Goal: Information Seeking & Learning: Learn about a topic

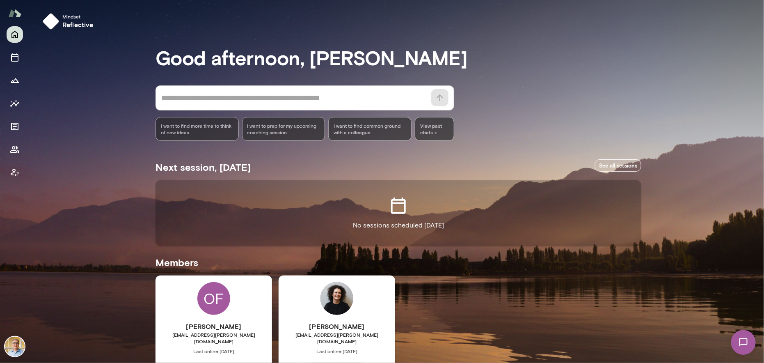
click at [187, 301] on div "OF [PERSON_NAME] [EMAIL_ADDRESS][PERSON_NAME][DOMAIN_NAME] Last online [DATE] B…" at bounding box center [214, 352] width 117 height 154
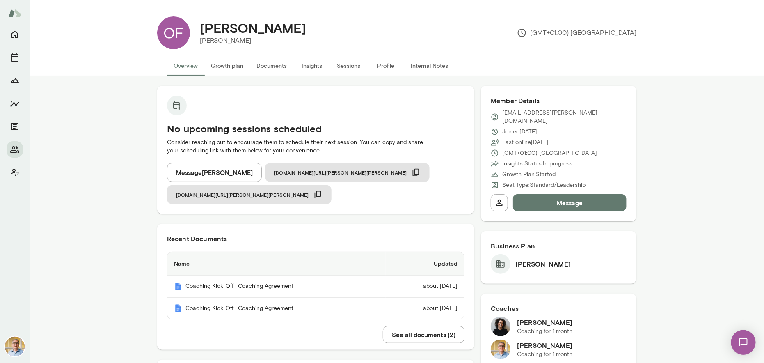
click at [311, 67] on button "Insights" at bounding box center [312, 66] width 37 height 20
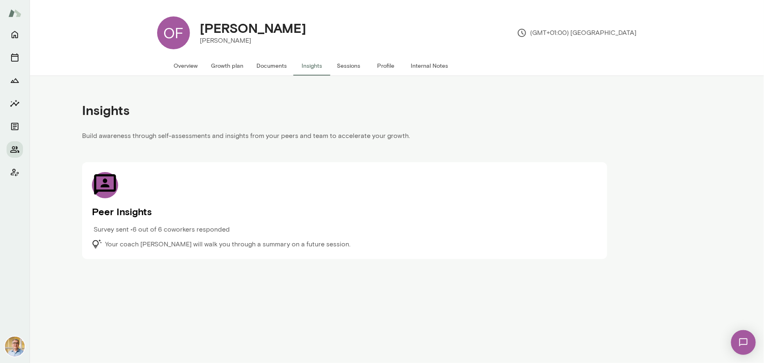
click at [181, 228] on p "Survey sent • 6 out of 6 coworkers responded" at bounding box center [162, 230] width 136 height 10
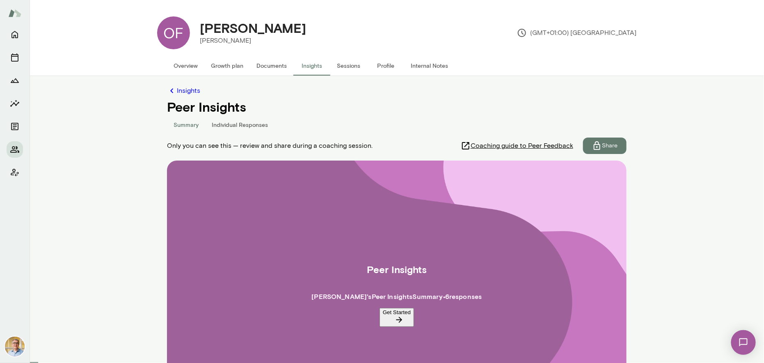
click at [217, 124] on button "Individual Responses" at bounding box center [239, 125] width 69 height 20
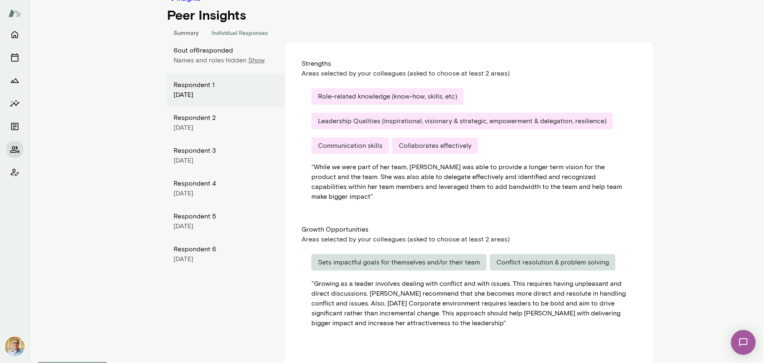
scroll to position [97, 0]
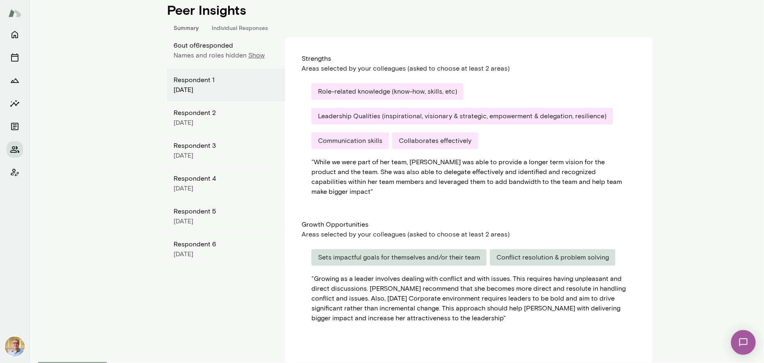
click at [186, 121] on div "[DATE]" at bounding box center [226, 123] width 105 height 10
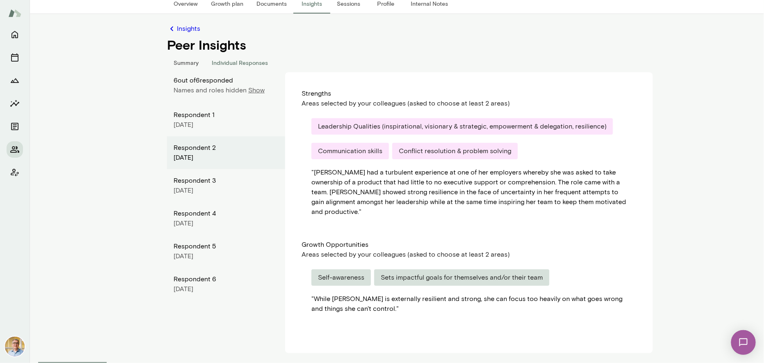
scroll to position [53, 0]
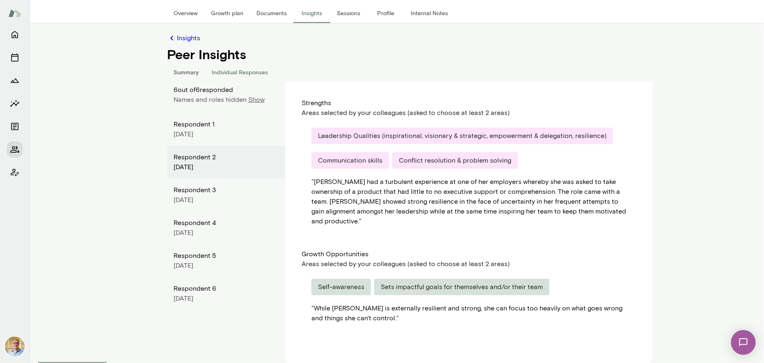
click at [199, 191] on div "Respondent 3" at bounding box center [226, 190] width 105 height 10
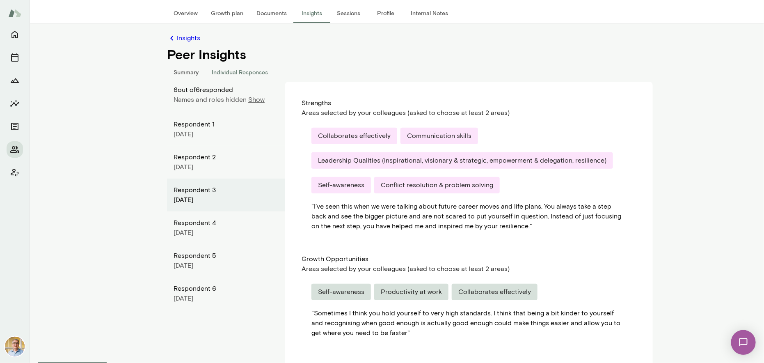
click at [191, 225] on div "Respondent 4" at bounding box center [226, 223] width 105 height 10
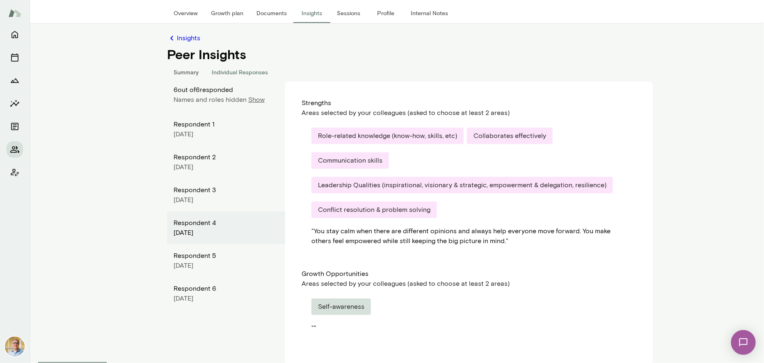
click at [189, 259] on div "Respondent 5" at bounding box center [226, 256] width 105 height 10
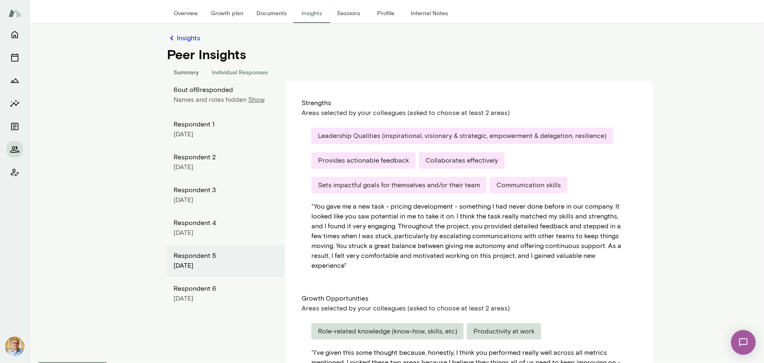
scroll to position [126, 0]
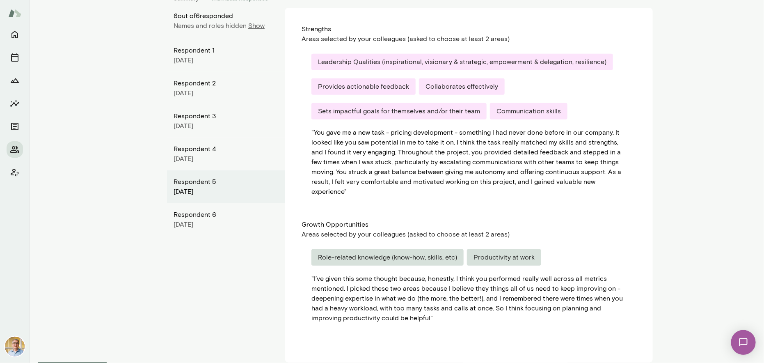
click at [196, 224] on div "[DATE]" at bounding box center [226, 225] width 105 height 10
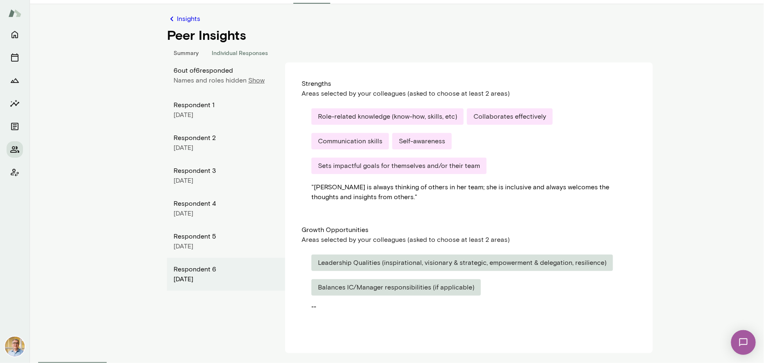
click at [185, 51] on button "Summary" at bounding box center [186, 53] width 38 height 20
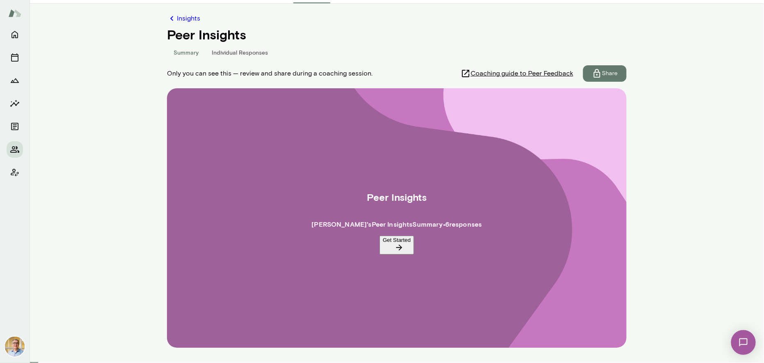
click at [503, 74] on span "Coaching guide to Peer Feedback" at bounding box center [522, 74] width 103 height 10
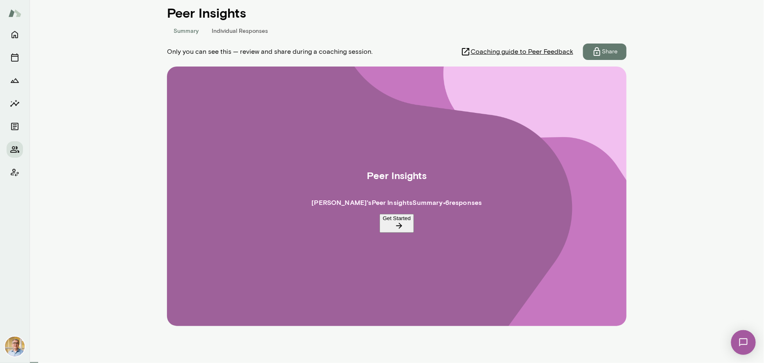
scroll to position [100, 0]
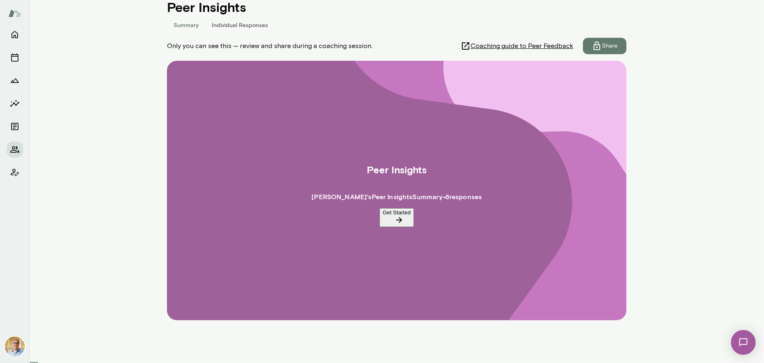
click at [390, 216] on button "Get Started" at bounding box center [397, 217] width 34 height 19
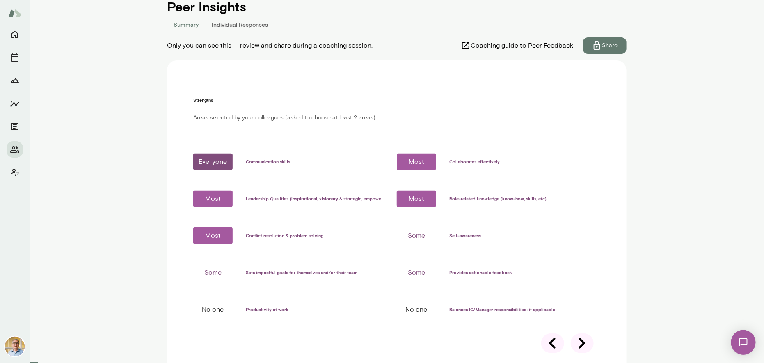
click at [550, 337] on icon at bounding box center [553, 342] width 6 height 11
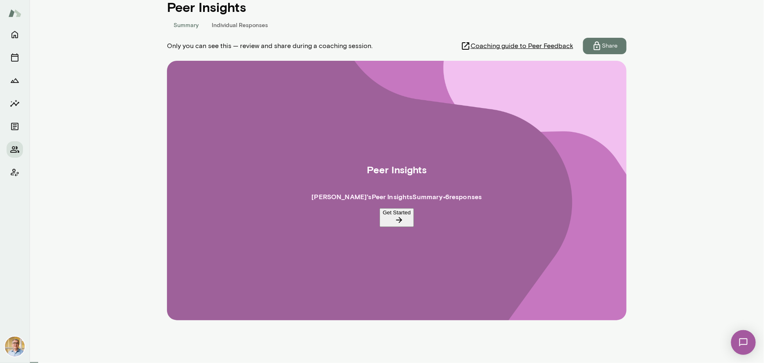
click at [381, 214] on button "Get Started" at bounding box center [397, 217] width 34 height 19
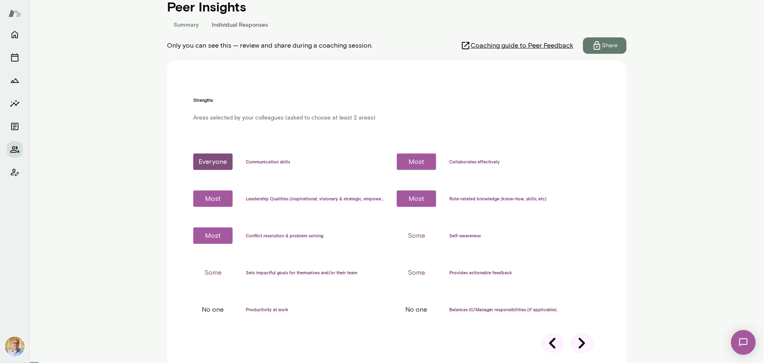
click at [551, 332] on icon at bounding box center [553, 343] width 23 height 23
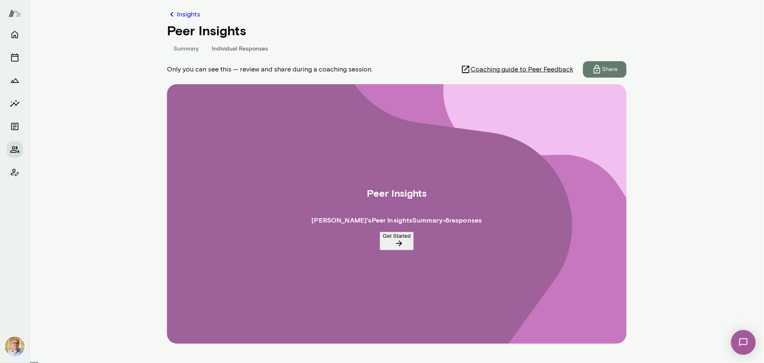
scroll to position [59, 0]
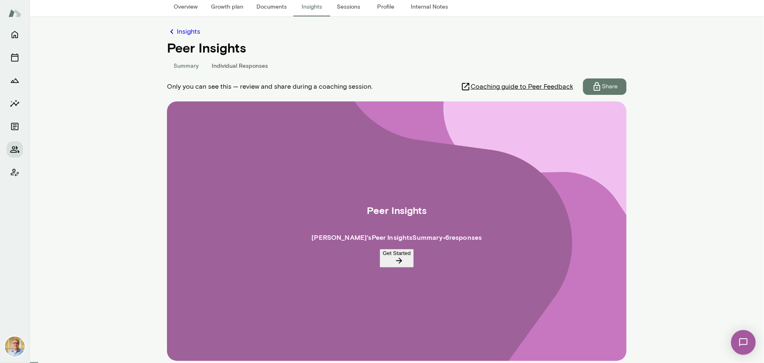
click at [233, 63] on button "Individual Responses" at bounding box center [239, 65] width 69 height 20
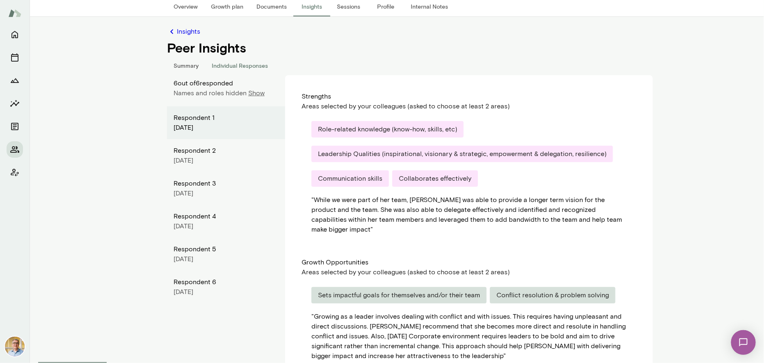
click at [208, 123] on div "[DATE]" at bounding box center [226, 128] width 105 height 10
click at [198, 156] on div "[DATE]" at bounding box center [226, 161] width 105 height 10
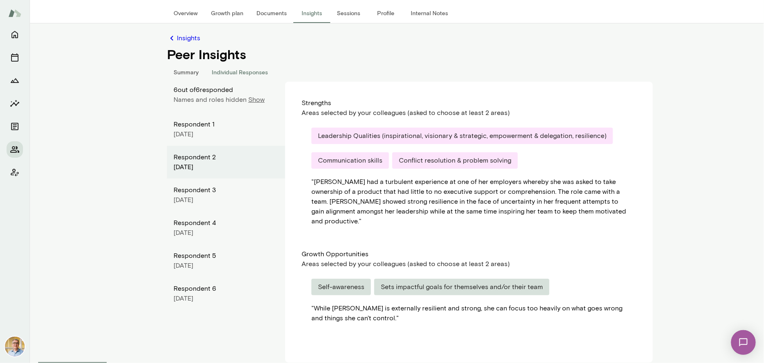
click at [199, 192] on div "Respondent 3" at bounding box center [226, 190] width 105 height 10
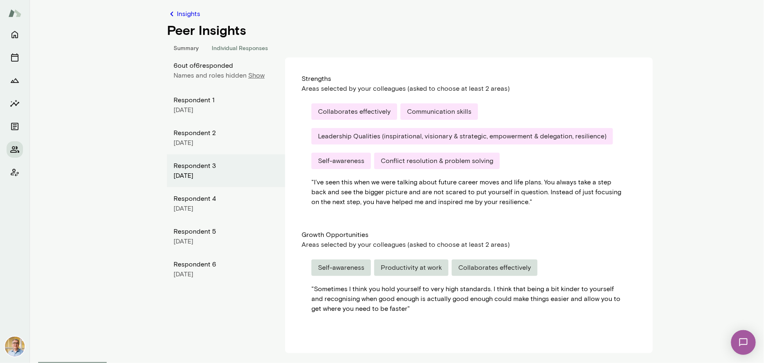
click at [202, 205] on div "[DATE]" at bounding box center [226, 209] width 105 height 10
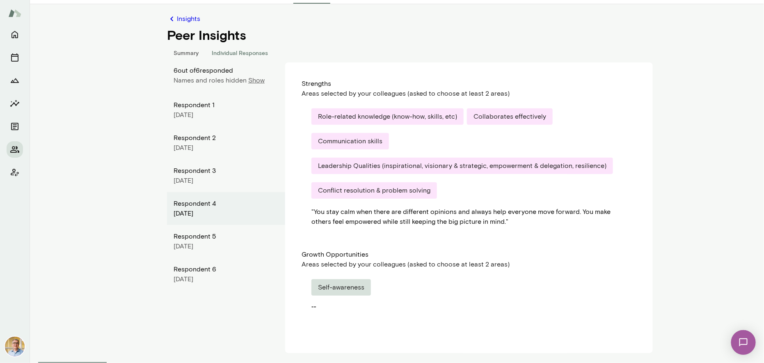
click at [200, 240] on div "Respondent 5" at bounding box center [226, 237] width 105 height 10
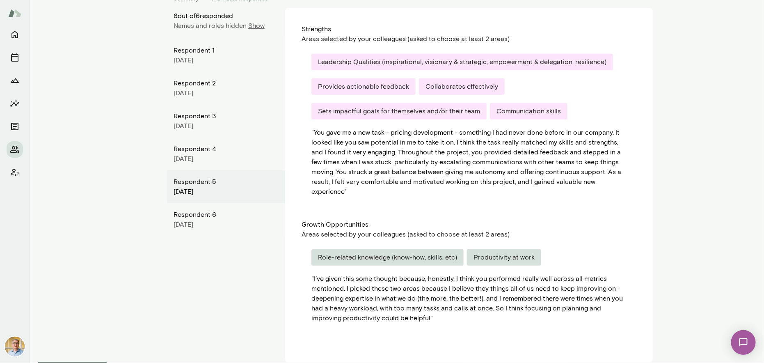
click at [195, 221] on div "[DATE]" at bounding box center [226, 225] width 105 height 10
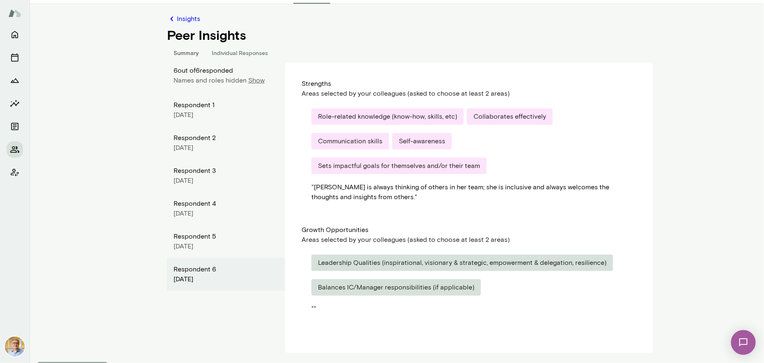
click at [186, 240] on div "Respondent 5" at bounding box center [226, 237] width 105 height 10
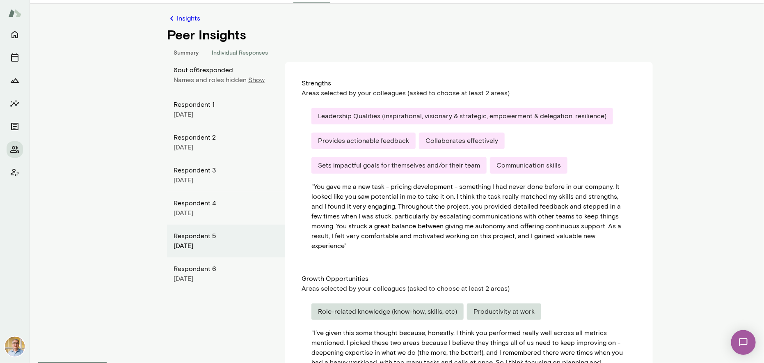
click at [192, 216] on div "[DATE]" at bounding box center [226, 213] width 105 height 10
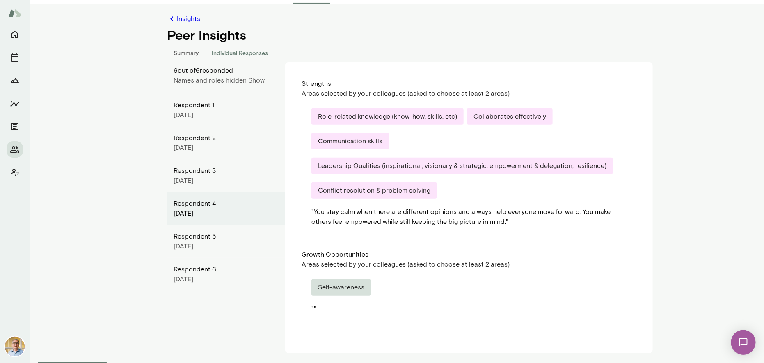
click at [191, 179] on div "[DATE]" at bounding box center [226, 181] width 105 height 10
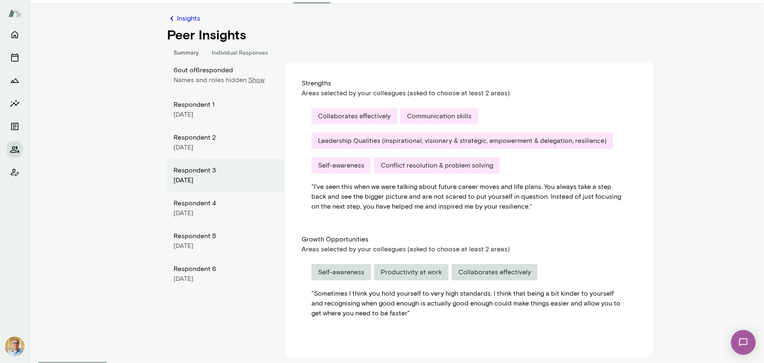
click at [184, 141] on div "Respondent 2" at bounding box center [226, 138] width 105 height 10
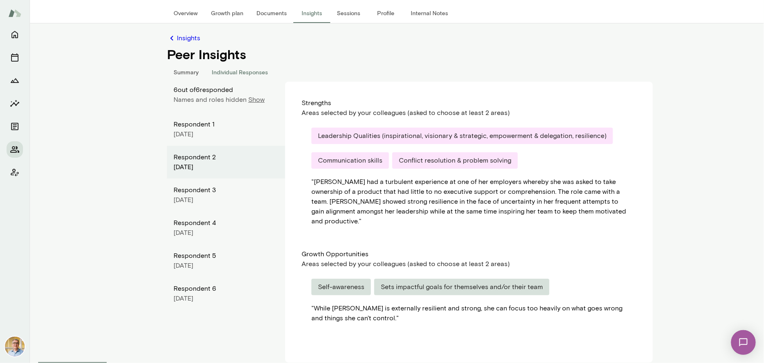
click at [189, 128] on div "Respondent 1" at bounding box center [226, 124] width 105 height 10
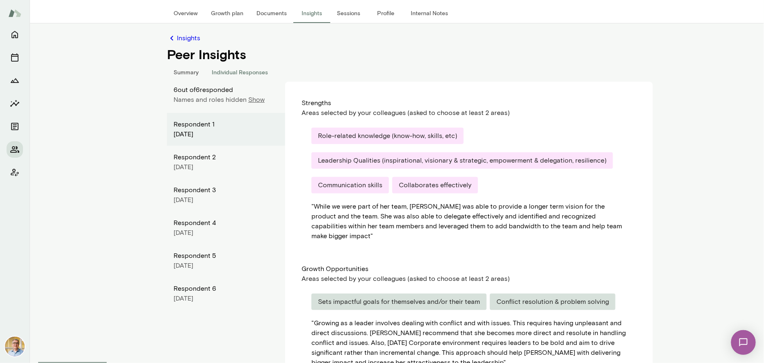
click at [248, 99] on p "Show" at bounding box center [256, 100] width 16 height 10
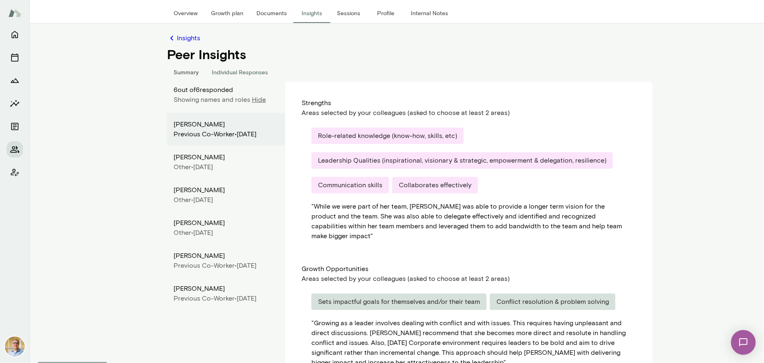
click at [210, 172] on div "Other • [DATE]" at bounding box center [226, 167] width 105 height 10
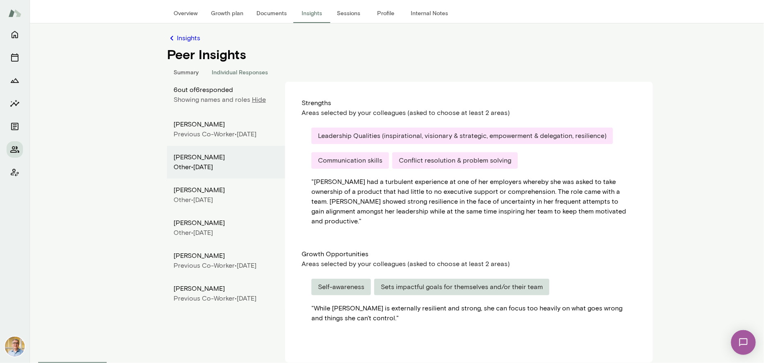
click at [197, 195] on div "[PERSON_NAME]" at bounding box center [226, 190] width 105 height 10
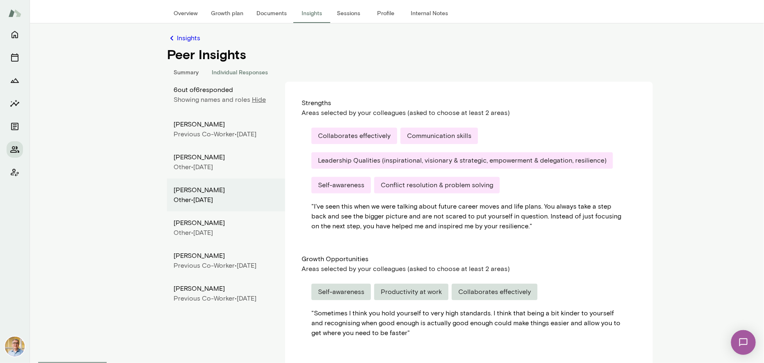
click at [193, 238] on div "Other •" at bounding box center [184, 233] width 20 height 10
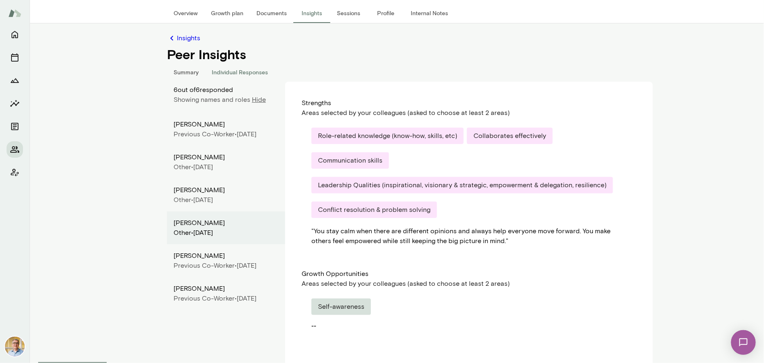
click at [187, 261] on div "[PERSON_NAME]" at bounding box center [226, 256] width 105 height 10
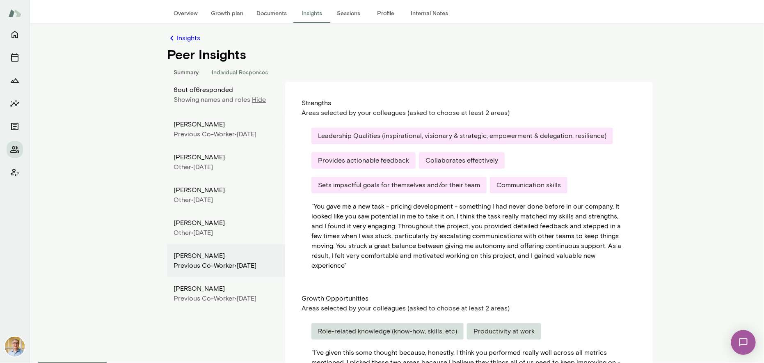
click at [186, 294] on div "[PERSON_NAME]" at bounding box center [226, 289] width 105 height 10
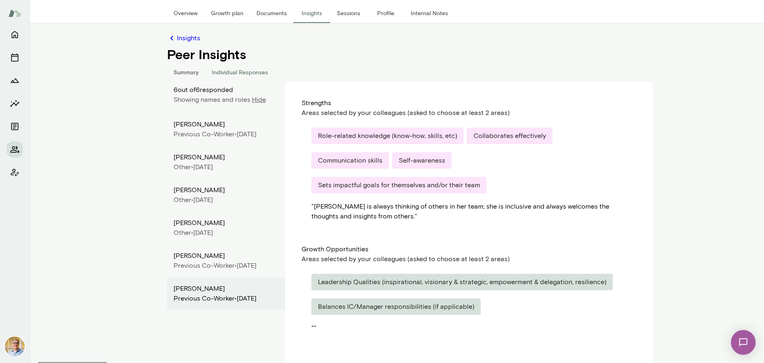
scroll to position [0, 0]
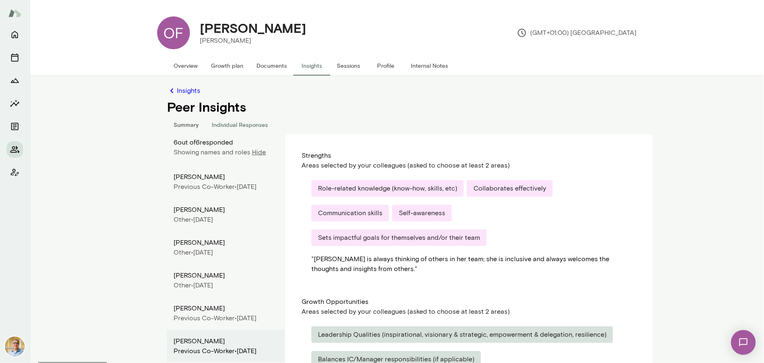
click at [188, 124] on button "Summary" at bounding box center [186, 125] width 38 height 20
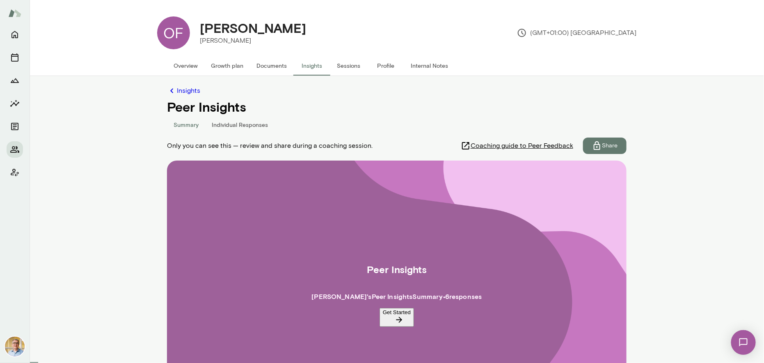
click at [220, 124] on button "Individual Responses" at bounding box center [239, 125] width 69 height 20
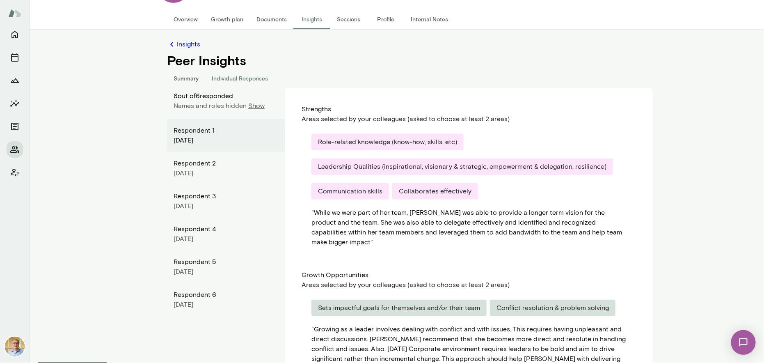
scroll to position [15, 0]
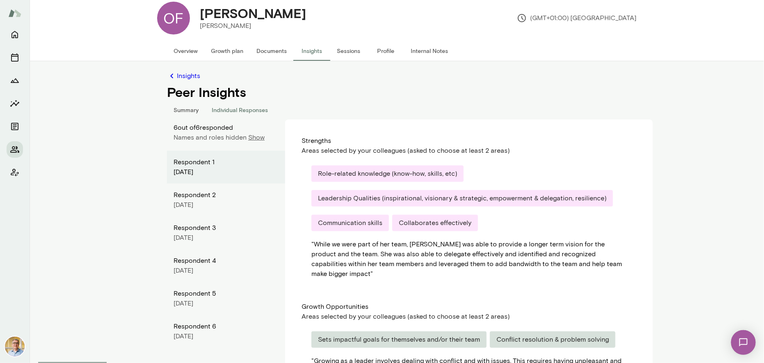
click at [181, 109] on button "Summary" at bounding box center [186, 110] width 38 height 20
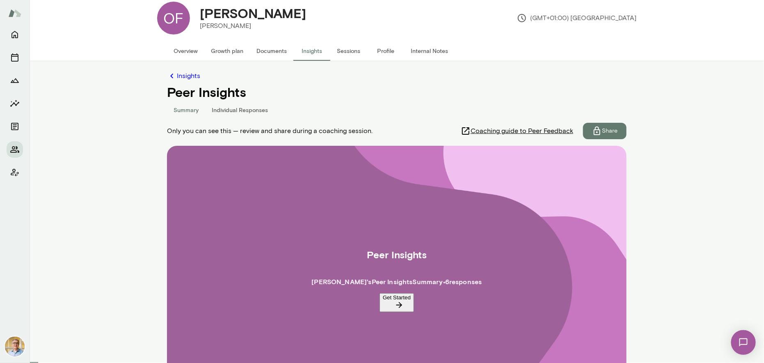
click at [220, 107] on button "Individual Responses" at bounding box center [239, 110] width 69 height 20
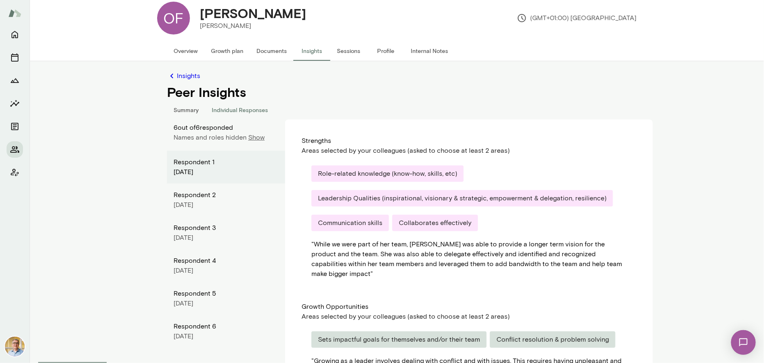
click at [186, 108] on button "Summary" at bounding box center [186, 110] width 38 height 20
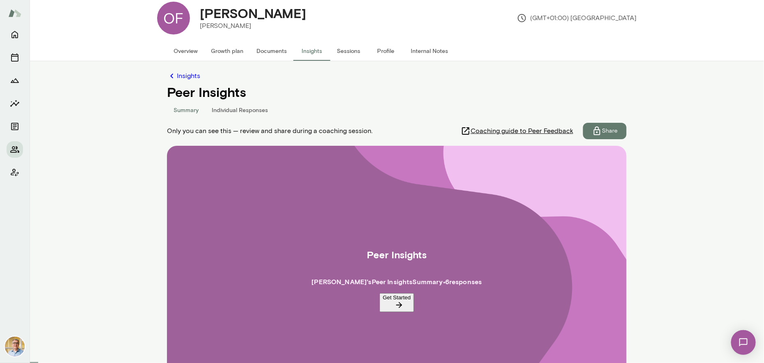
click at [602, 130] on p "Share" at bounding box center [610, 131] width 16 height 8
click at [59, 204] on button "Cancel" at bounding box center [39, 194] width 39 height 17
click at [219, 109] on button "Individual Responses" at bounding box center [239, 110] width 69 height 20
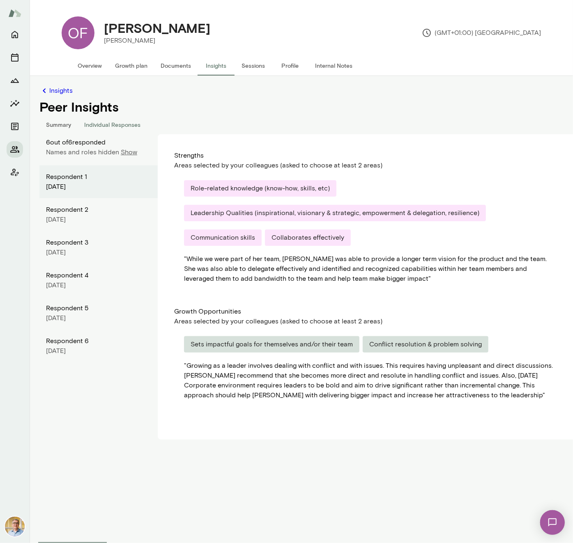
drag, startPoint x: 330, startPoint y: 0, endPoint x: 341, endPoint y: 471, distance: 470.6
click at [341, 363] on main "OF [PERSON_NAME] (GMT+01:00) [GEOGRAPHIC_DATA] Overview Growth plan Documents I…" at bounding box center [301, 271] width 543 height 543
click at [70, 212] on div "Respondent 2" at bounding box center [98, 210] width 105 height 10
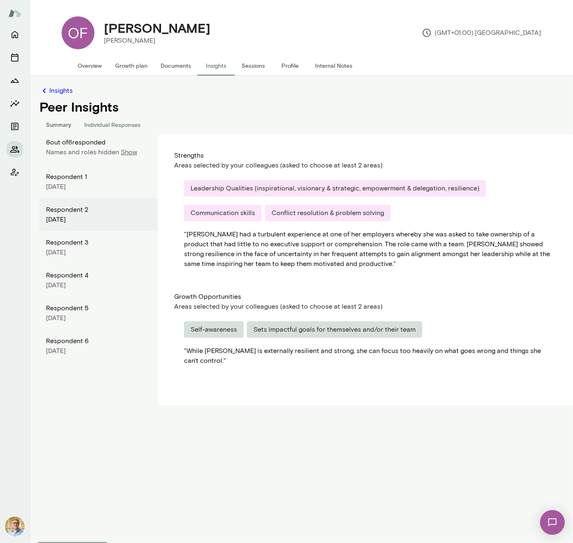
click at [77, 246] on div "Respondent 3" at bounding box center [98, 243] width 105 height 10
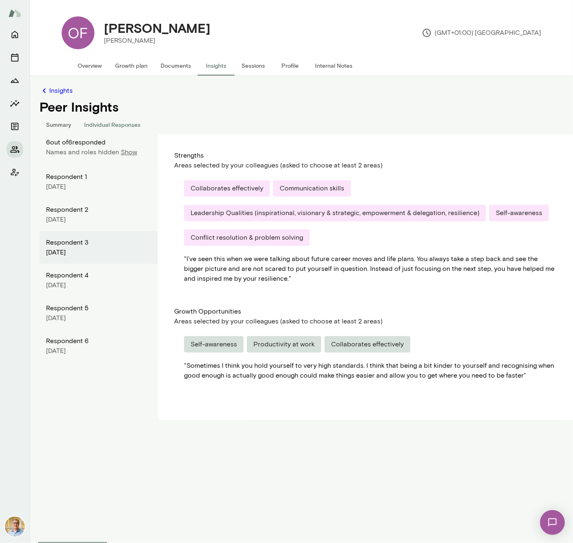
click at [81, 280] on div "[DATE]" at bounding box center [98, 285] width 105 height 10
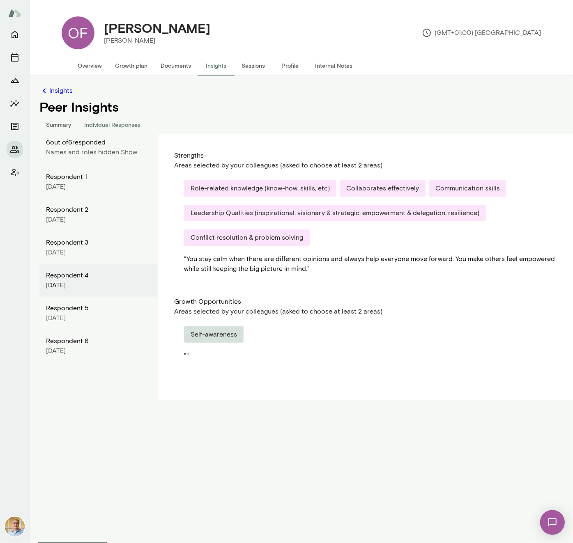
click at [75, 310] on div "Respondent 5" at bounding box center [98, 308] width 105 height 10
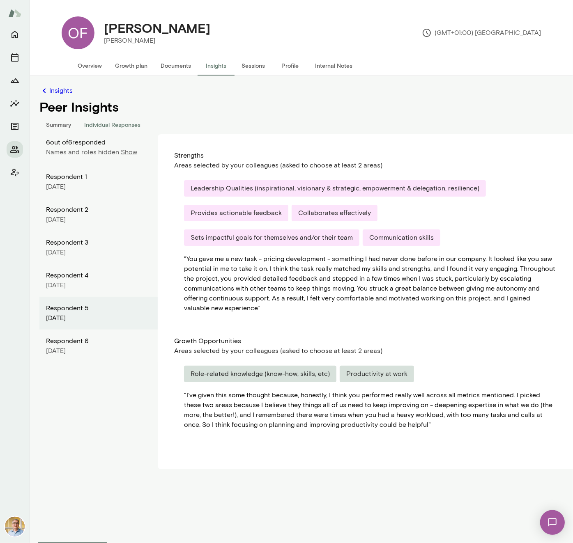
click at [65, 348] on div "[DATE]" at bounding box center [98, 351] width 105 height 10
